Goal: Task Accomplishment & Management: Use online tool/utility

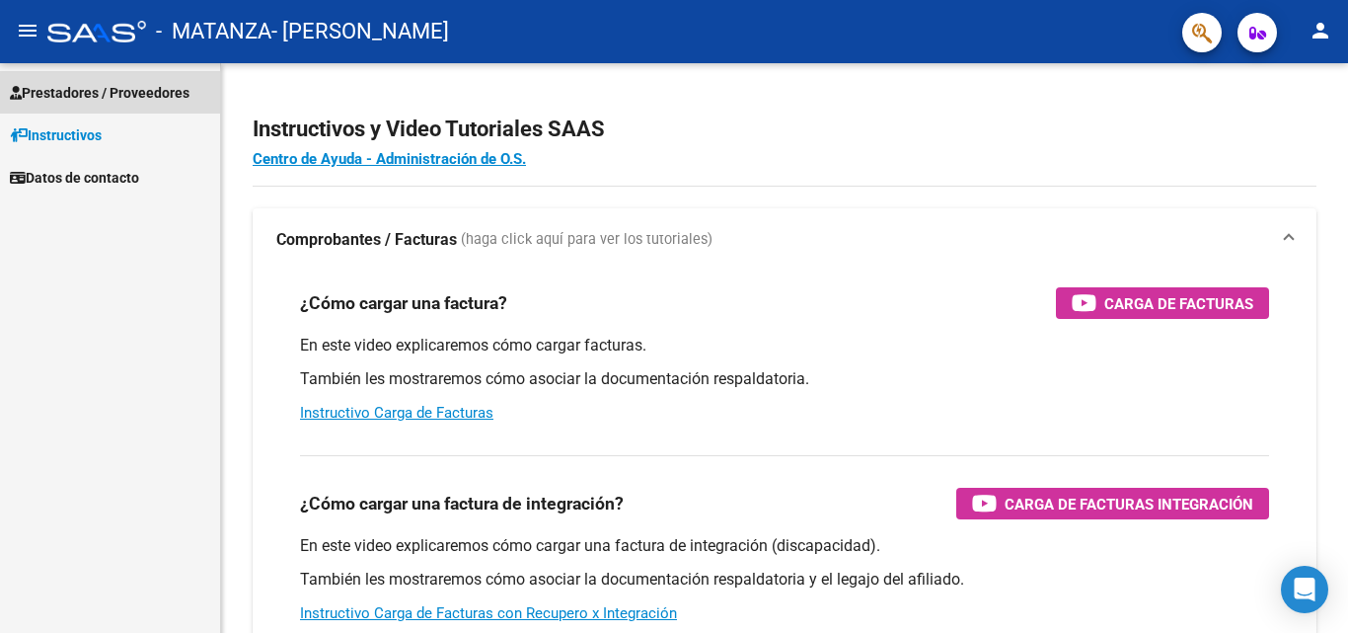
click at [78, 94] on span "Prestadores / Proveedores" at bounding box center [100, 93] width 180 height 22
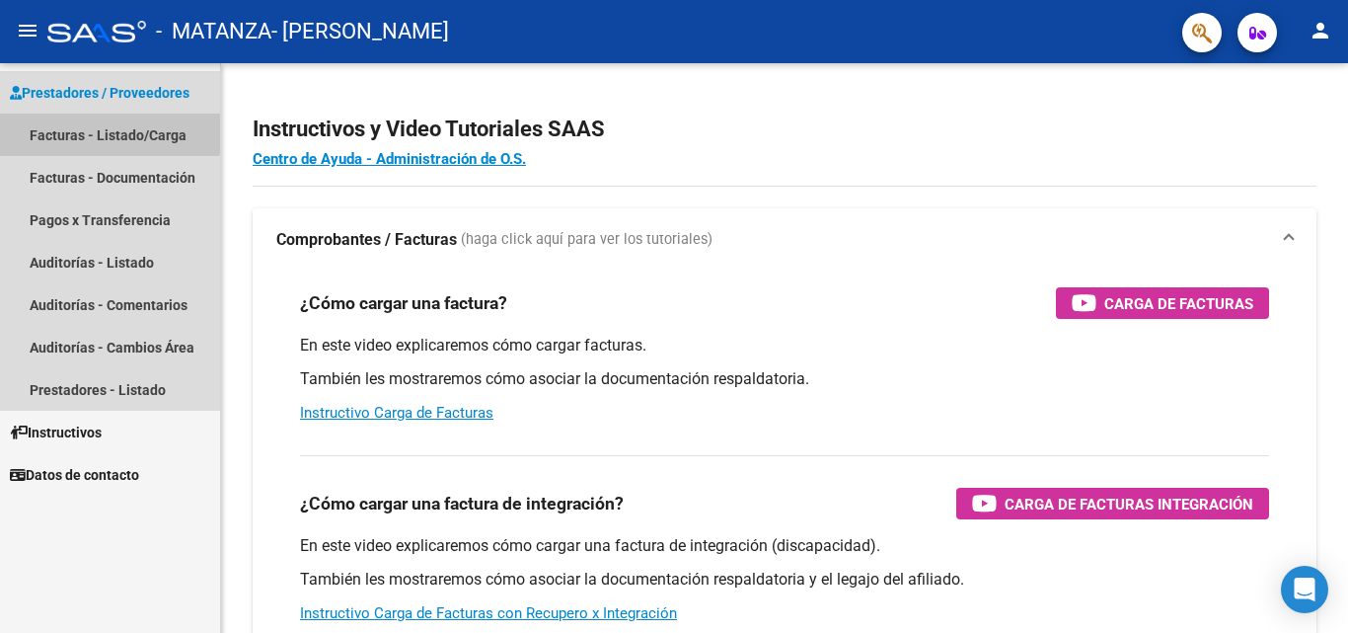
click at [62, 128] on link "Facturas - Listado/Carga" at bounding box center [110, 134] width 220 height 42
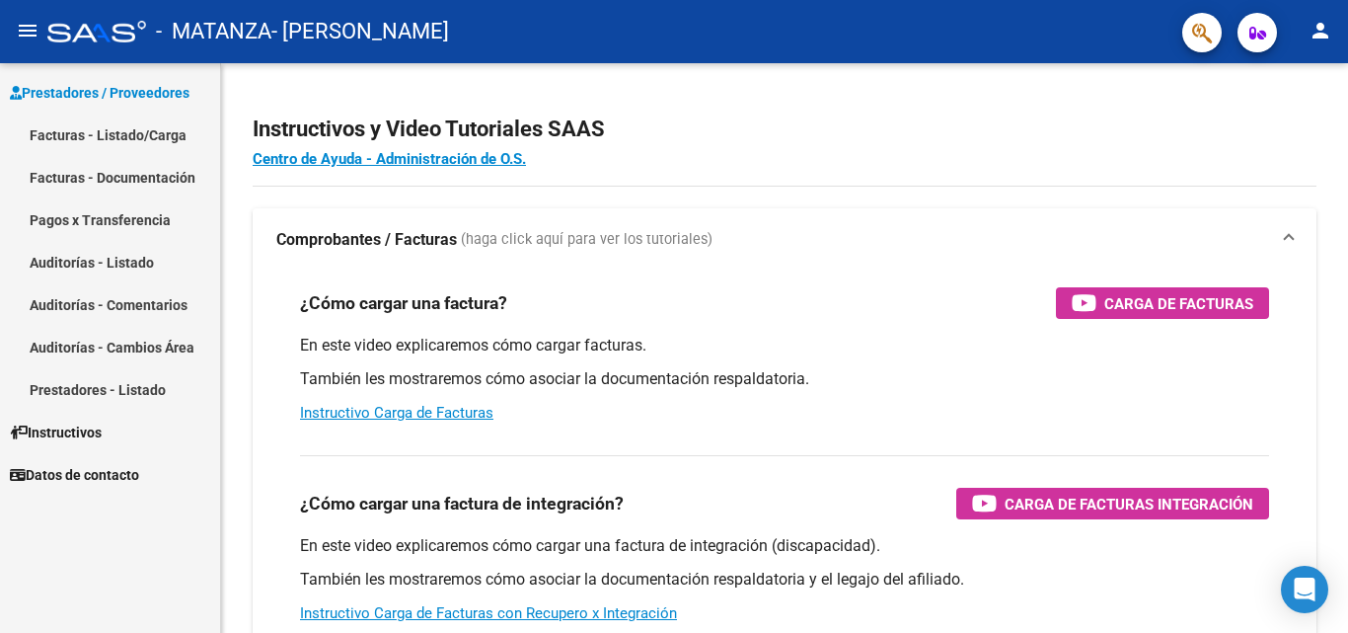
click at [48, 141] on link "Facturas - Listado/Carga" at bounding box center [110, 134] width 220 height 42
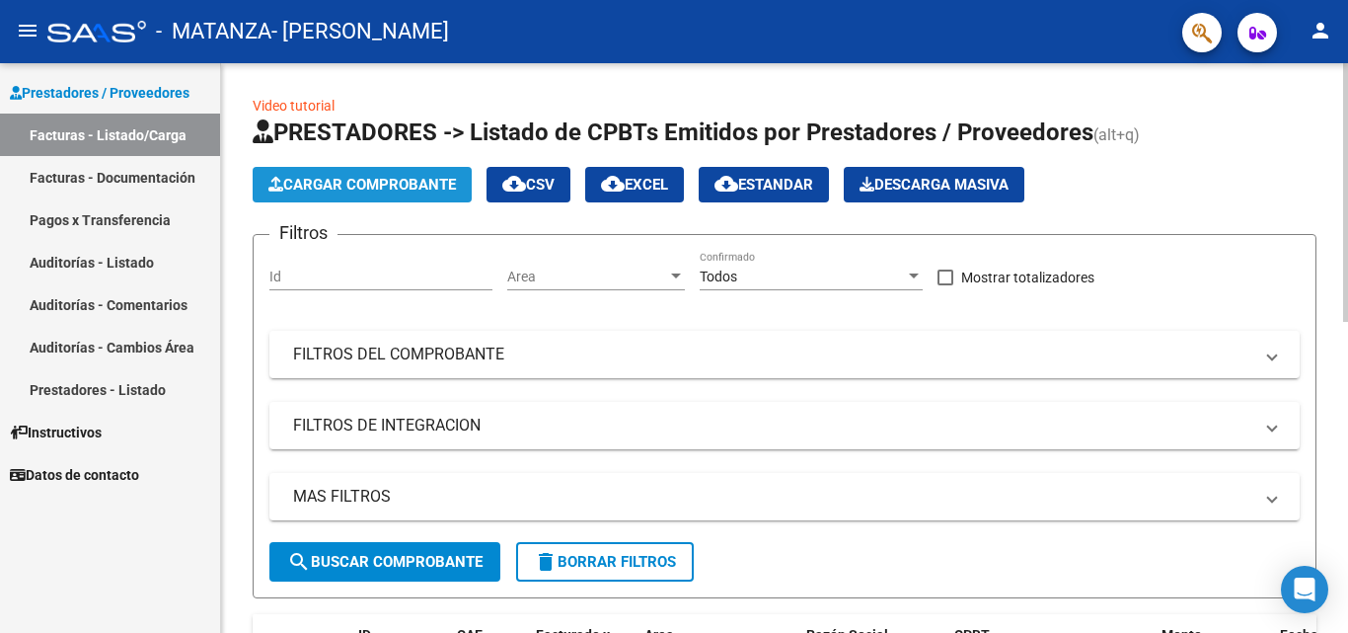
click at [368, 180] on span "Cargar Comprobante" at bounding box center [361, 185] width 187 height 18
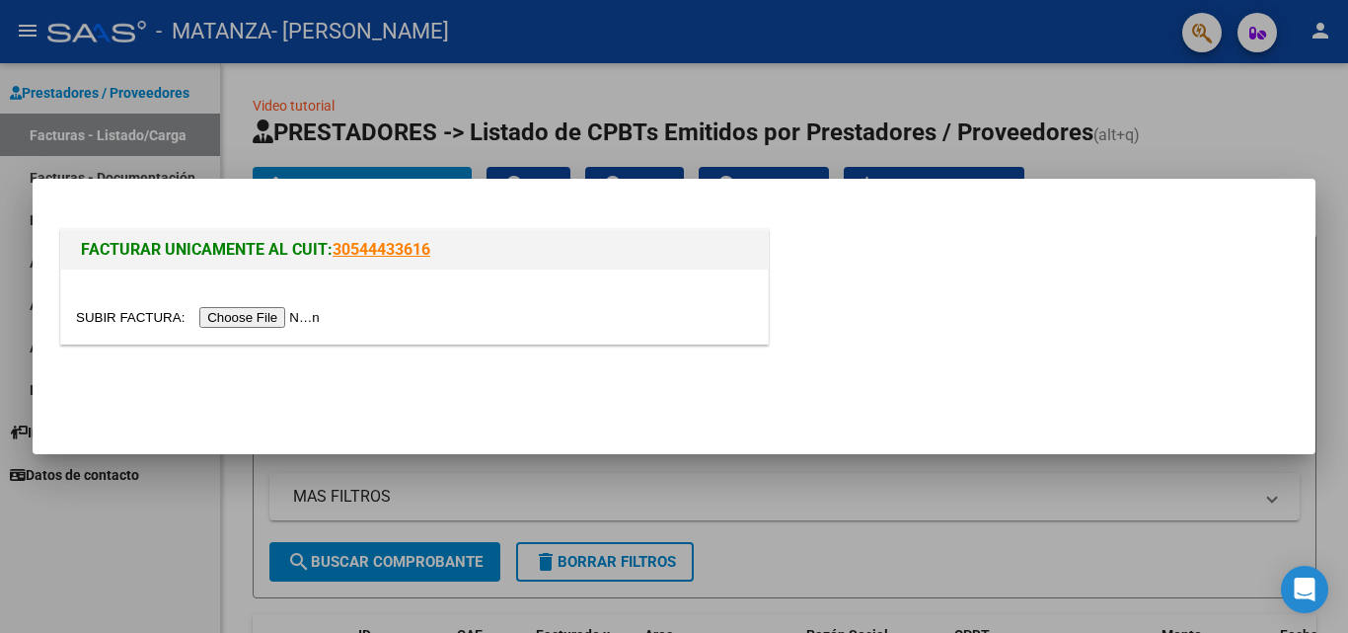
click at [281, 312] on input "file" at bounding box center [201, 317] width 250 height 21
click at [264, 321] on input "file" at bounding box center [201, 317] width 250 height 21
click at [78, 139] on div at bounding box center [674, 316] width 1348 height 633
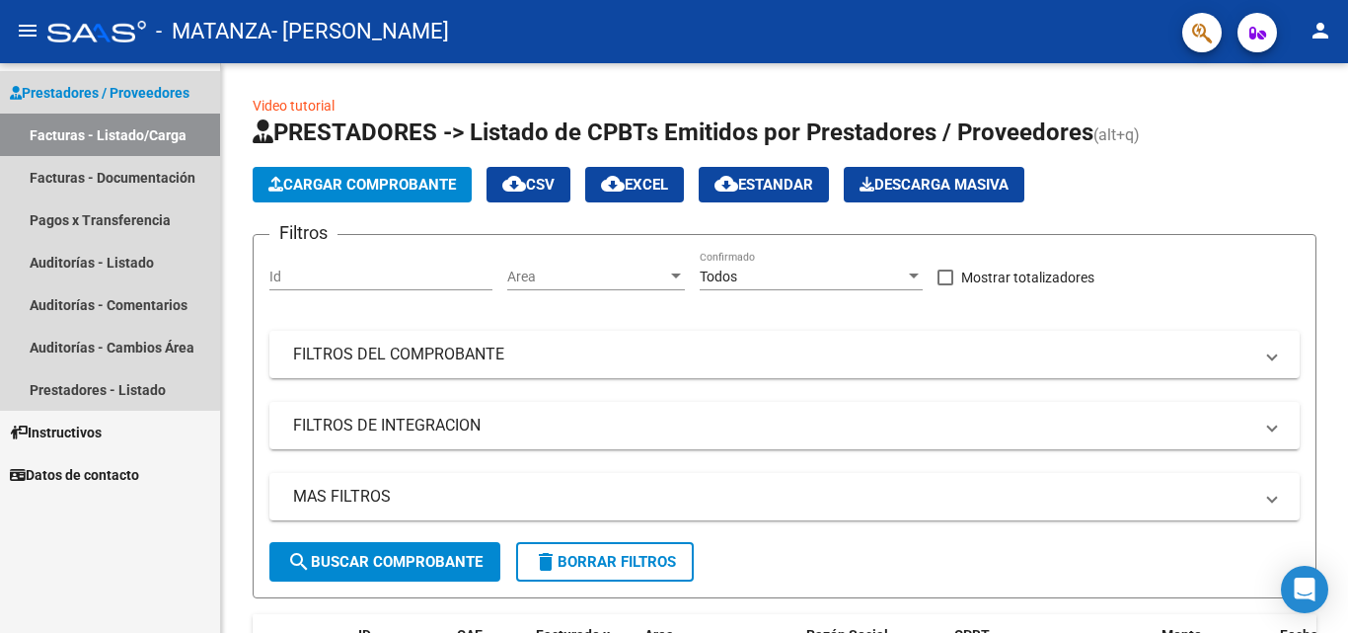
drag, startPoint x: 78, startPoint y: 139, endPoint x: 148, endPoint y: 289, distance: 165.6
click at [148, 289] on mat-nav-list "Facturas - Listado/Carga Facturas - Documentación Pagos x Transferencia Auditor…" at bounding box center [110, 261] width 220 height 297
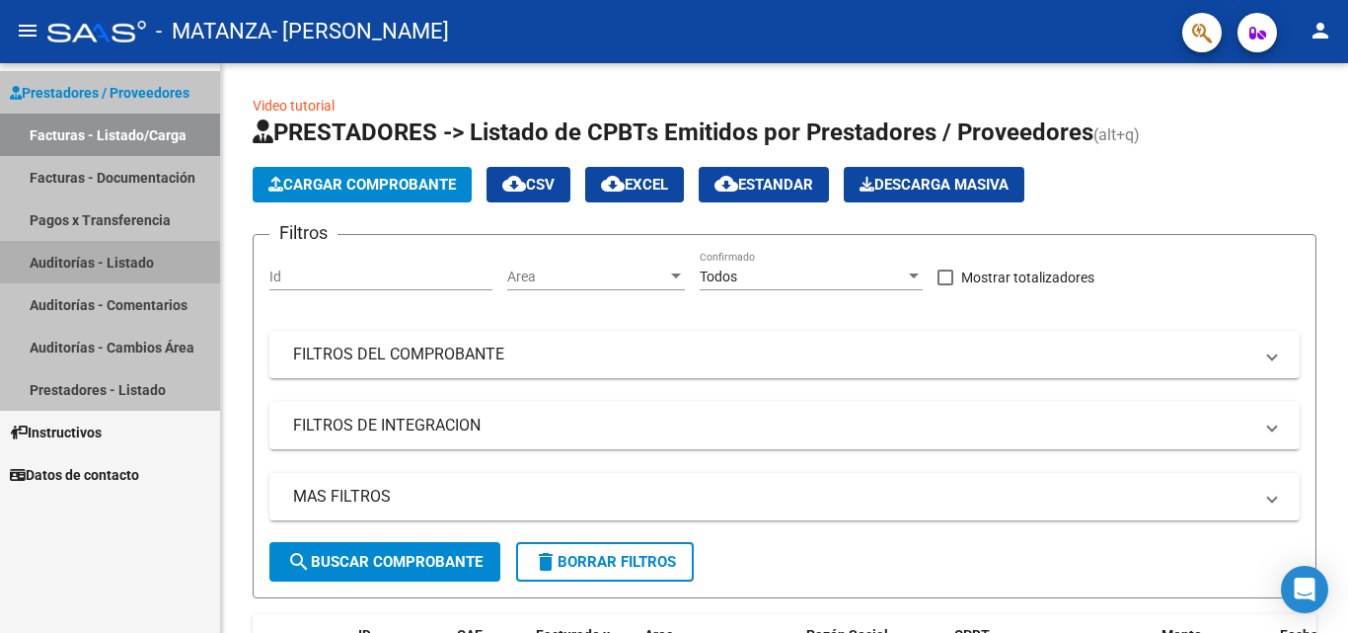
click at [103, 140] on link "Facturas - Listado/Carga" at bounding box center [110, 134] width 220 height 42
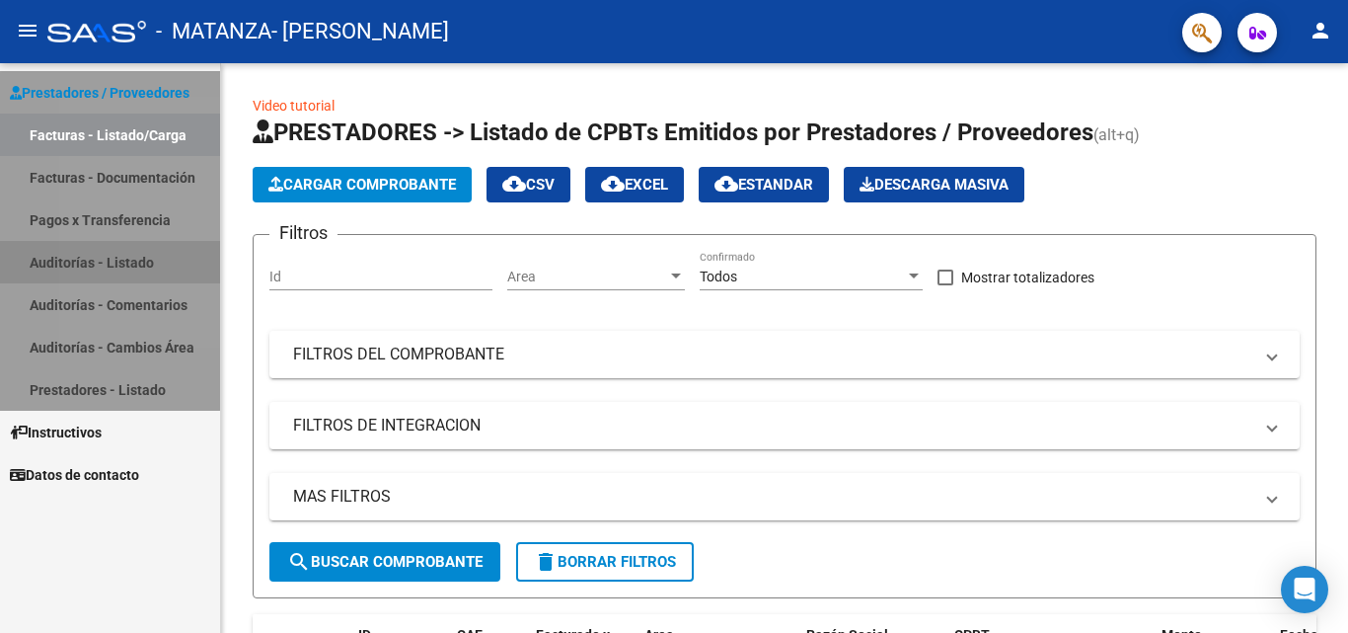
click at [103, 140] on link "Facturas - Listado/Carga" at bounding box center [110, 134] width 220 height 42
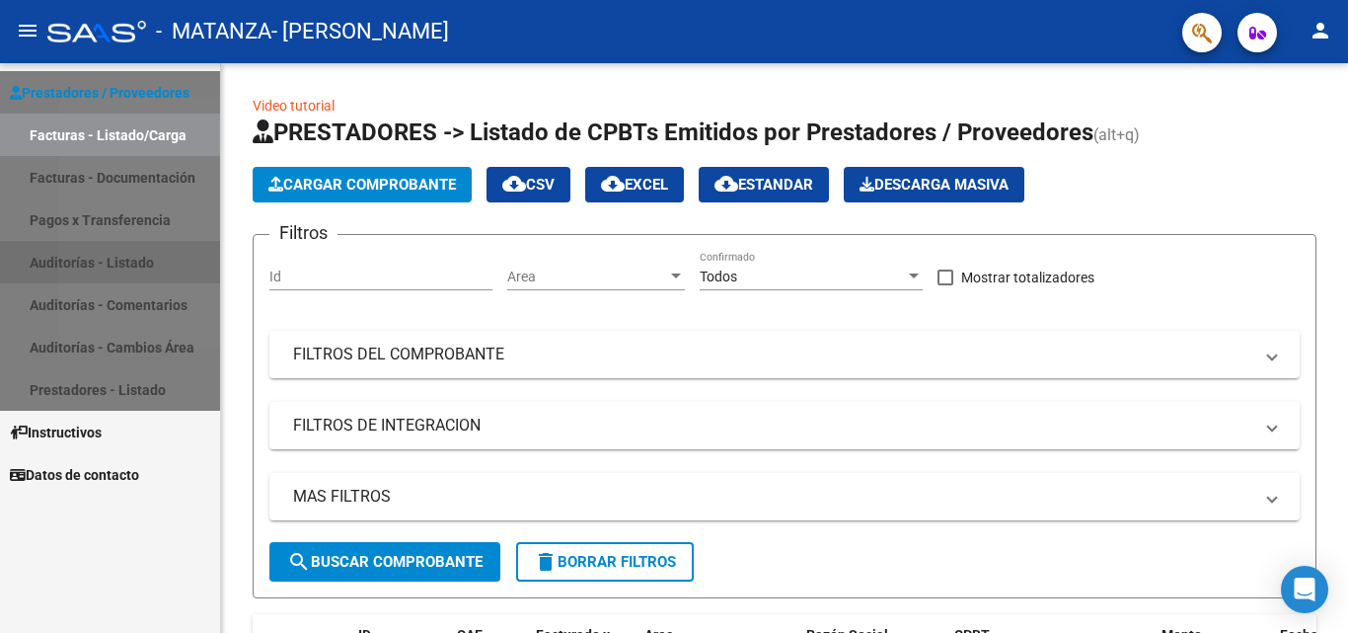
click at [103, 140] on link "Facturas - Listado/Carga" at bounding box center [110, 134] width 220 height 42
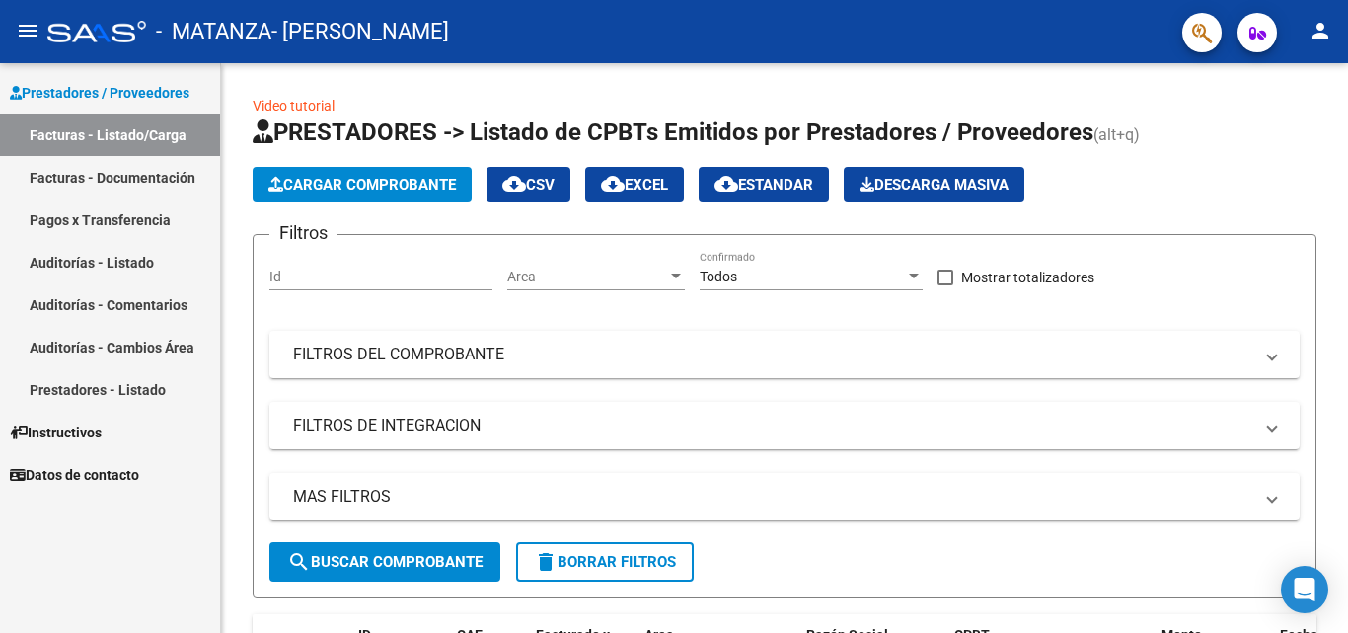
click at [149, 354] on link "Auditorías - Cambios Área" at bounding box center [110, 347] width 220 height 42
